Goal: Check status: Check status

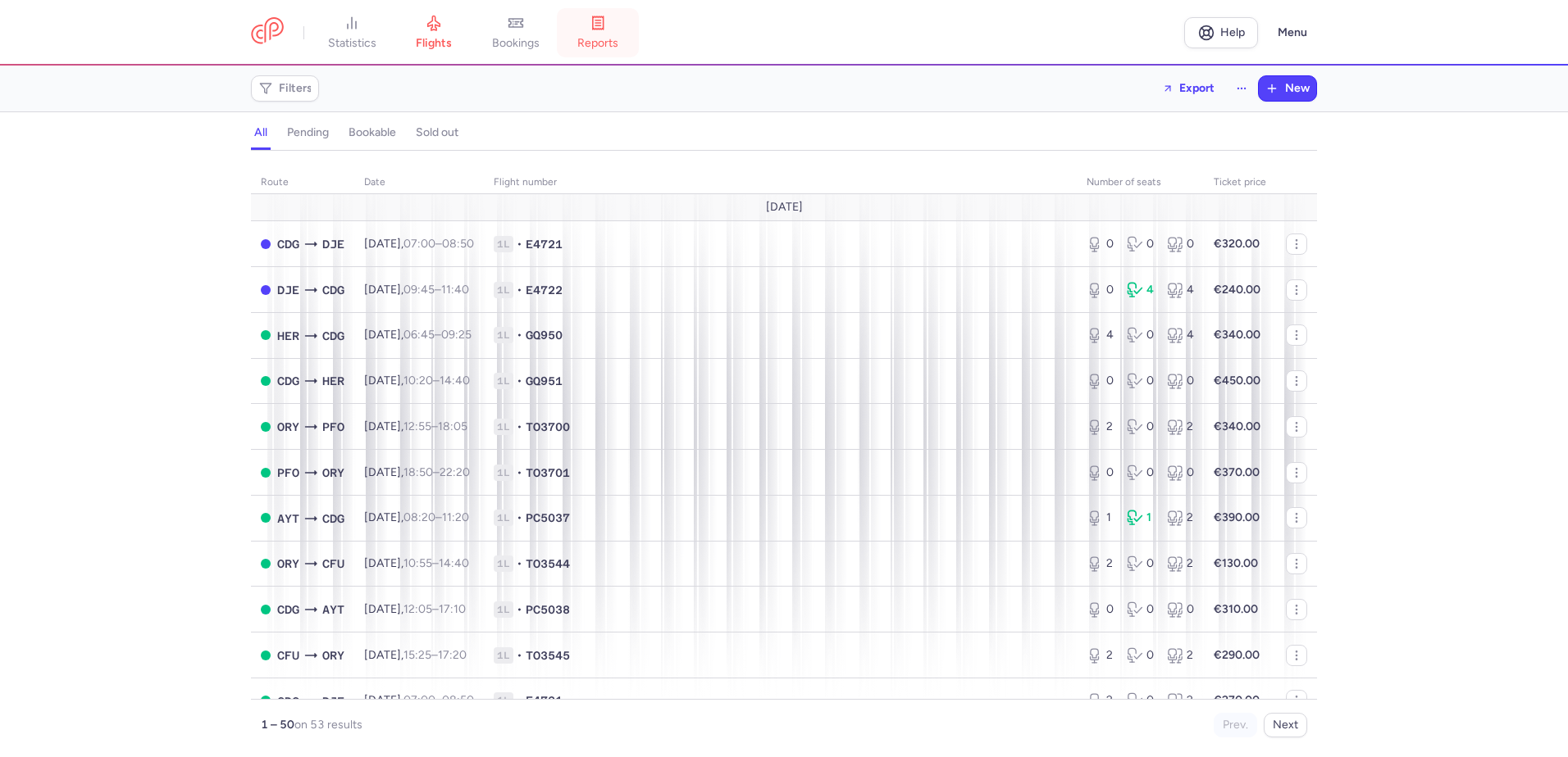
click at [606, 19] on icon at bounding box center [597, 23] width 16 height 16
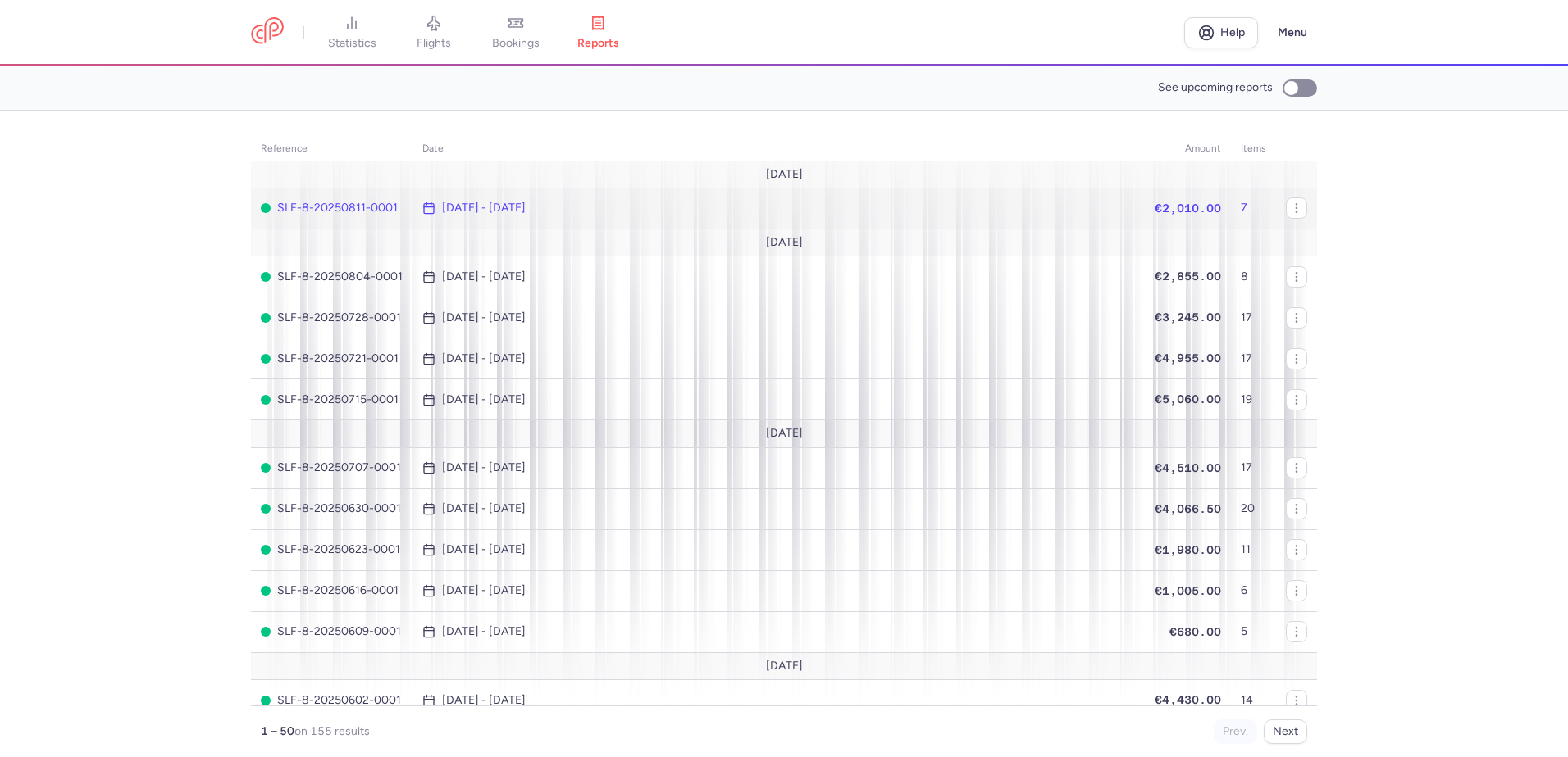
click at [1154, 206] on span "€2,010.00" at bounding box center [1187, 208] width 66 height 13
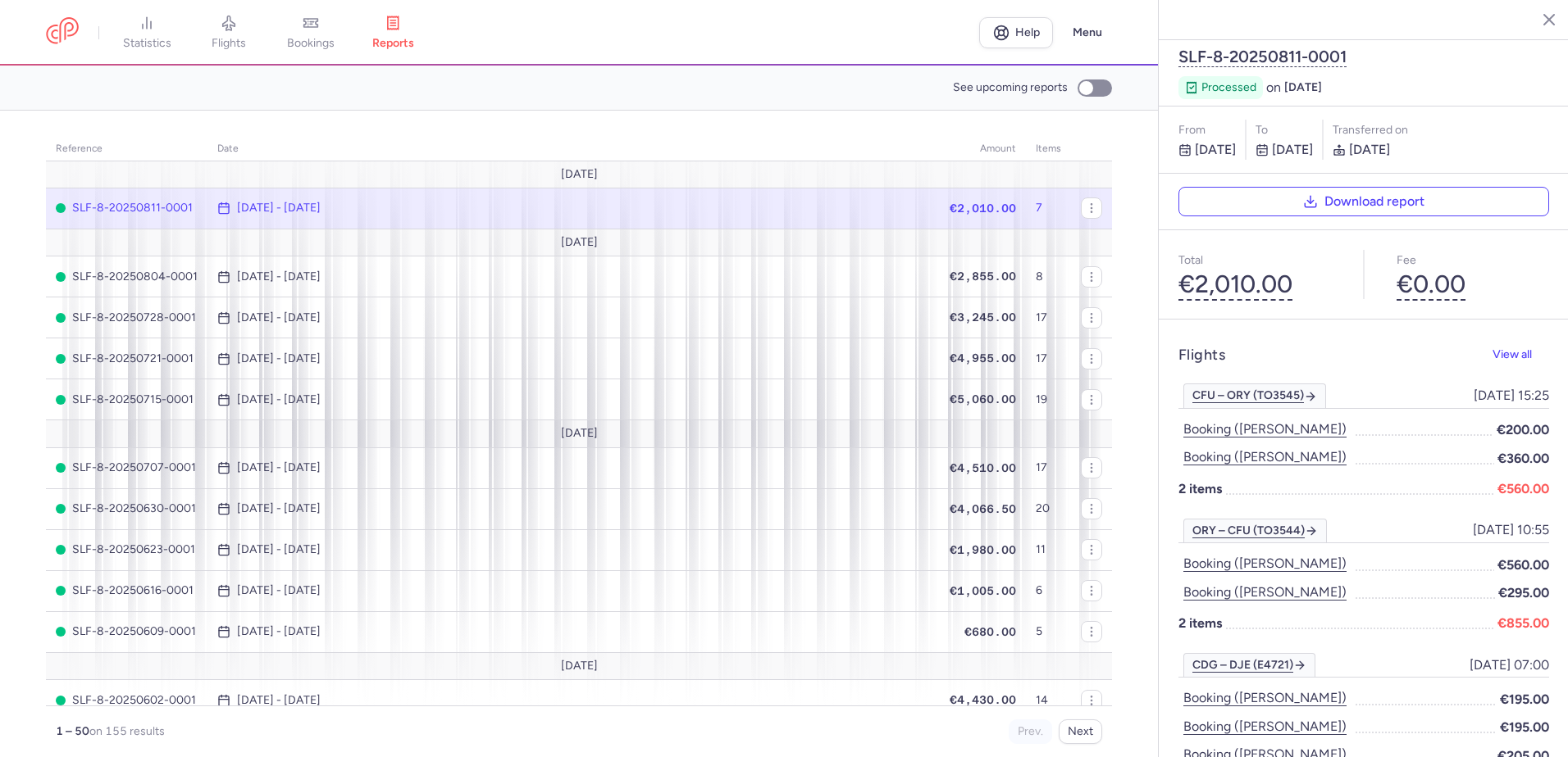
scroll to position [39, 0]
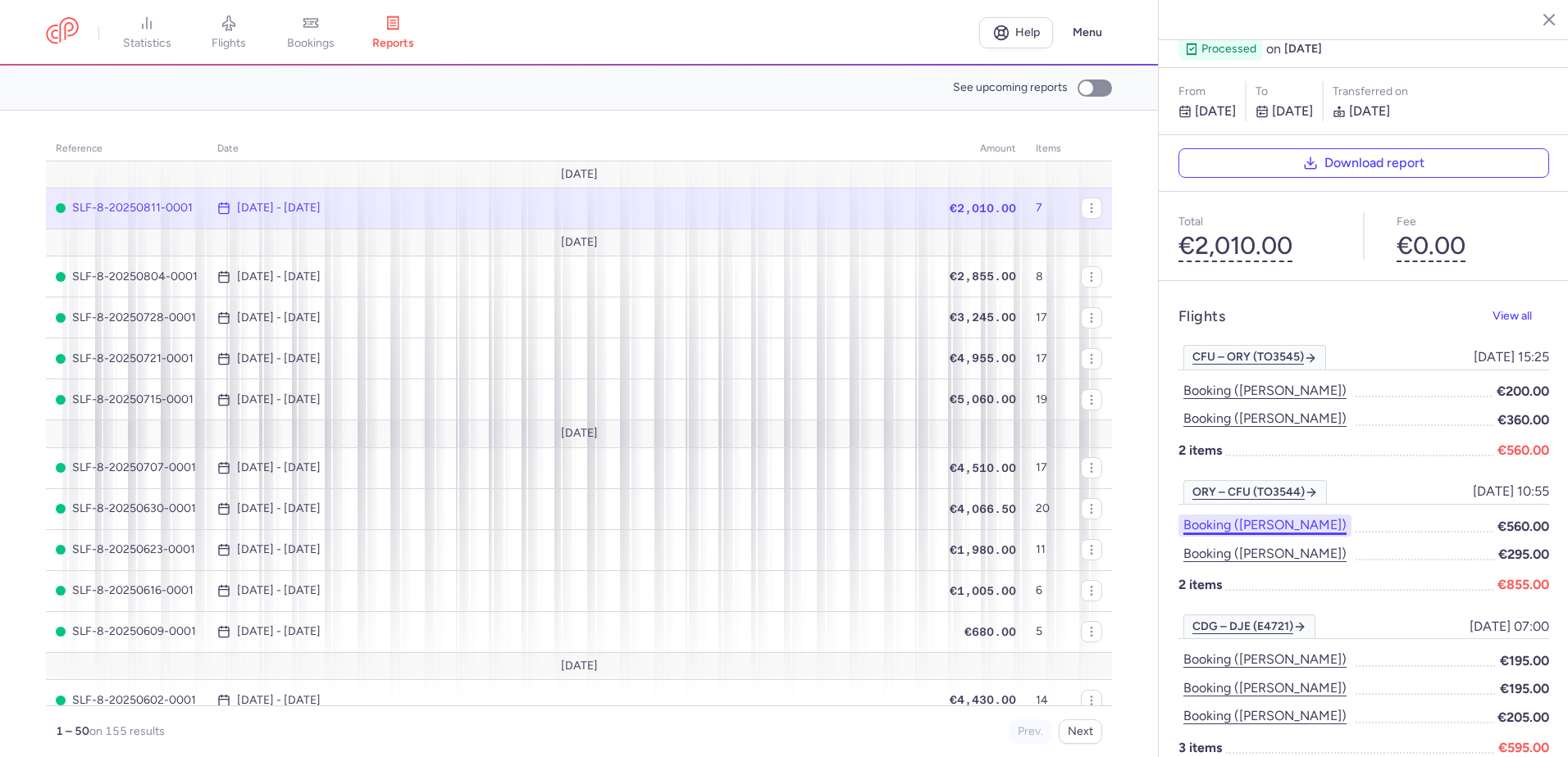
click at [1272, 515] on button "Booking ([PERSON_NAME])" at bounding box center [1264, 525] width 173 height 22
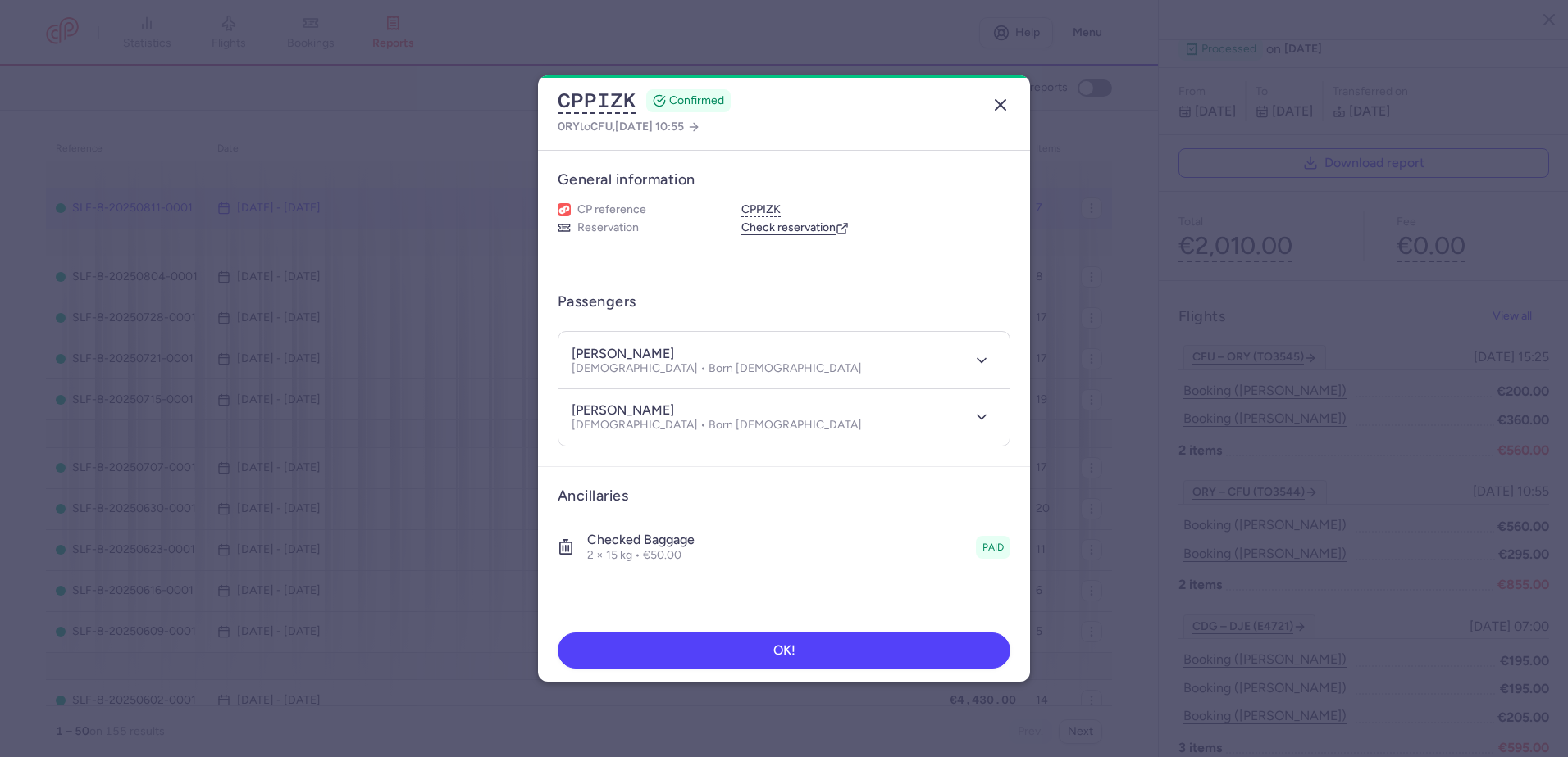
click at [999, 107] on line "button" at bounding box center [1000, 105] width 9 height 9
